Goal: Task Accomplishment & Management: Use online tool/utility

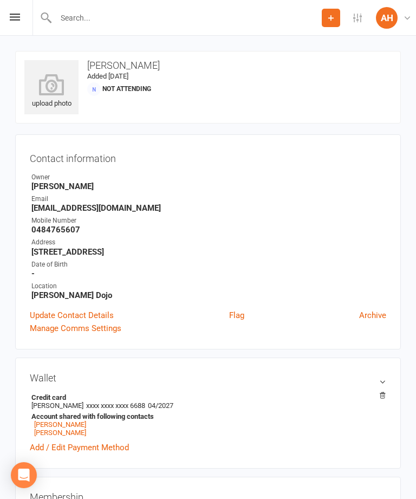
click at [4, 15] on div "Prospect Member Non-attending contact Class / event Appointment Grading event T…" at bounding box center [208, 18] width 416 height 36
click at [18, 15] on icon at bounding box center [15, 17] width 10 height 7
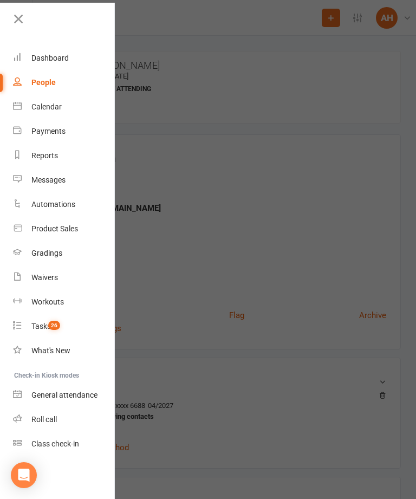
click at [318, 221] on div at bounding box center [208, 249] width 416 height 499
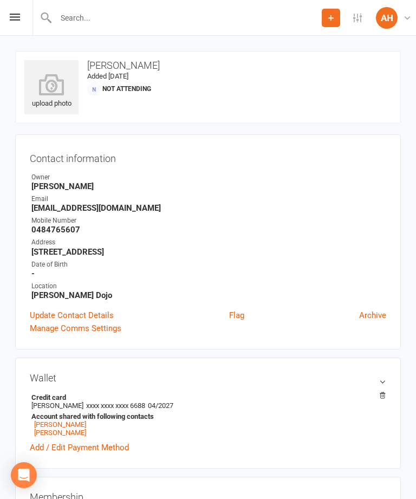
click at [12, 14] on icon at bounding box center [15, 17] width 10 height 7
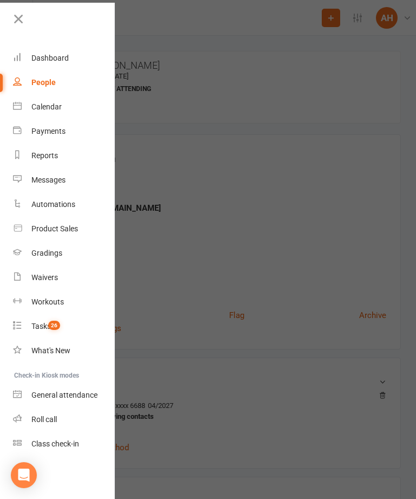
click at [47, 60] on div "Dashboard" at bounding box center [49, 58] width 37 height 9
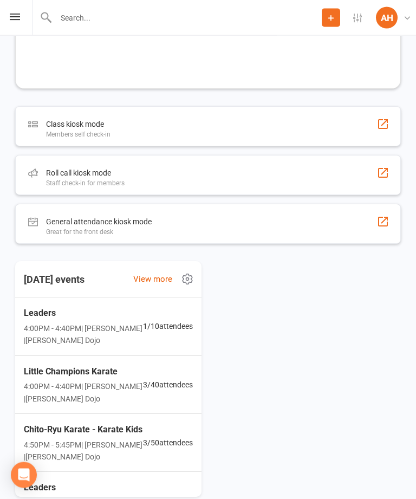
scroll to position [1349, 0]
click at [349, 169] on div "Roll call kiosk mode Staff check-in for members" at bounding box center [207, 175] width 385 height 40
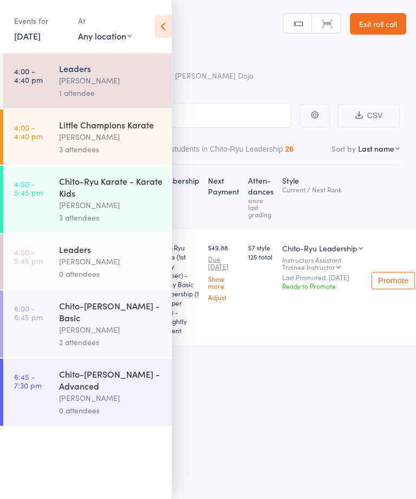
click at [113, 136] on div "[PERSON_NAME]" at bounding box center [110, 136] width 103 height 12
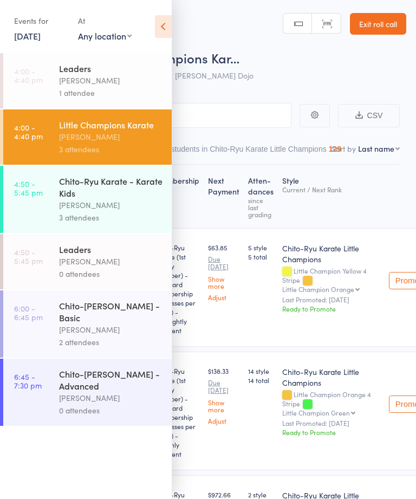
click at [167, 27] on icon at bounding box center [163, 26] width 17 height 23
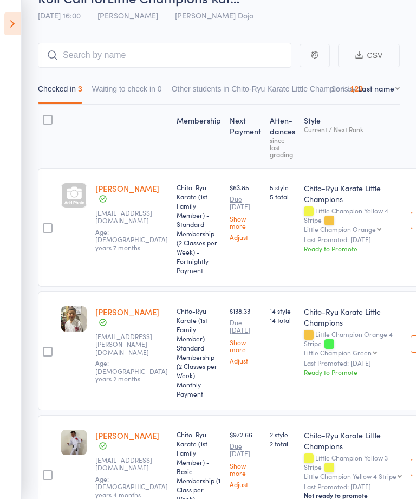
scroll to position [60, 0]
click at [158, 59] on input "search" at bounding box center [164, 55] width 253 height 25
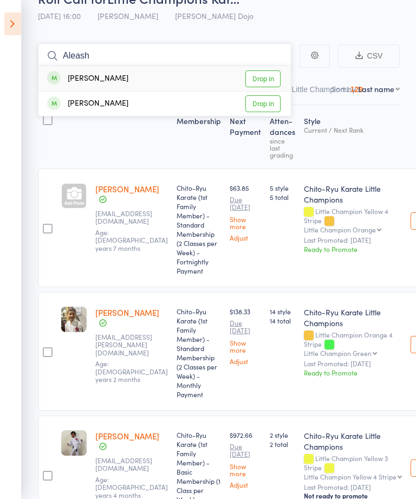
type input "Aleash"
click at [266, 100] on link "Drop in" at bounding box center [262, 103] width 35 height 17
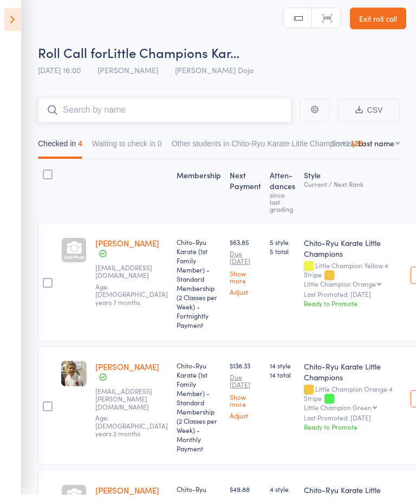
scroll to position [0, 0]
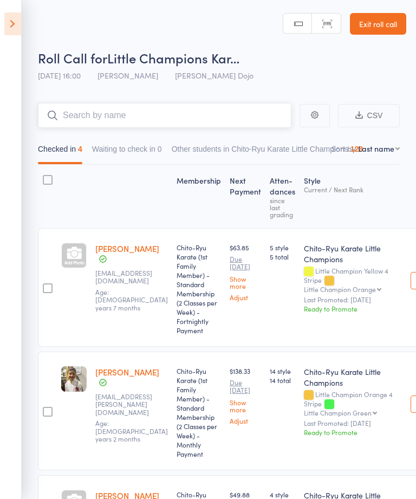
click at [144, 113] on input "search" at bounding box center [164, 115] width 253 height 25
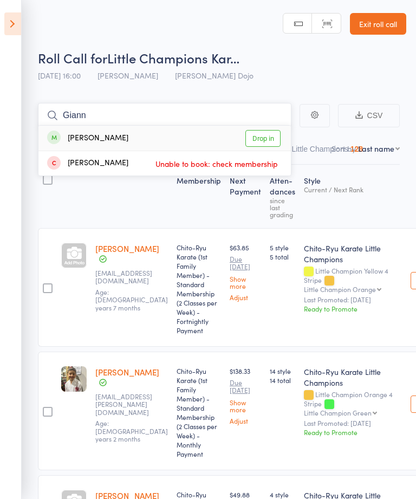
type input "Giann"
click at [266, 131] on link "Drop in" at bounding box center [262, 138] width 35 height 17
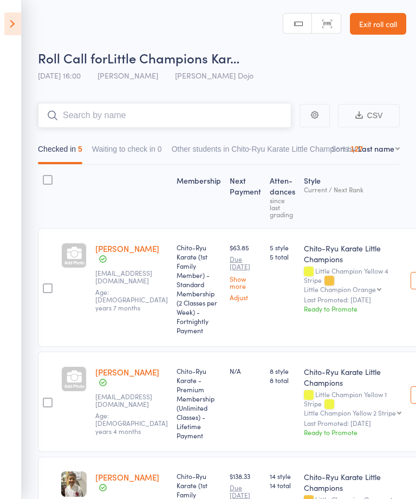
click at [146, 108] on input "search" at bounding box center [164, 115] width 253 height 25
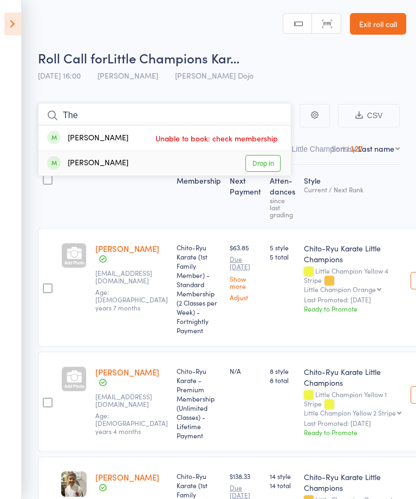
type input "The"
click at [270, 160] on link "Drop in" at bounding box center [262, 163] width 35 height 17
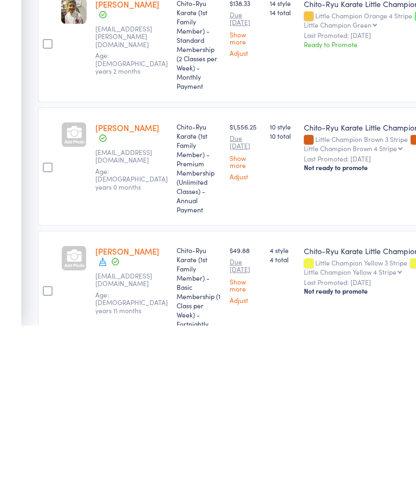
scroll to position [597, 0]
